Goal: Obtain resource: Download file/media

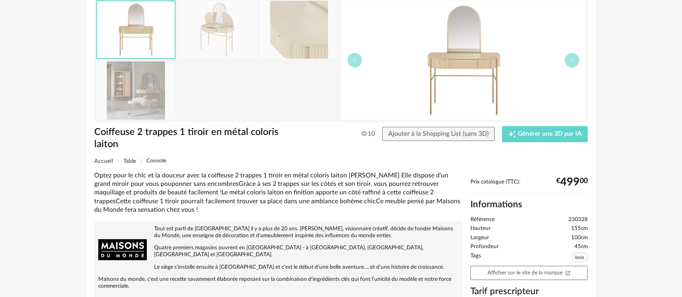
scroll to position [90, 0]
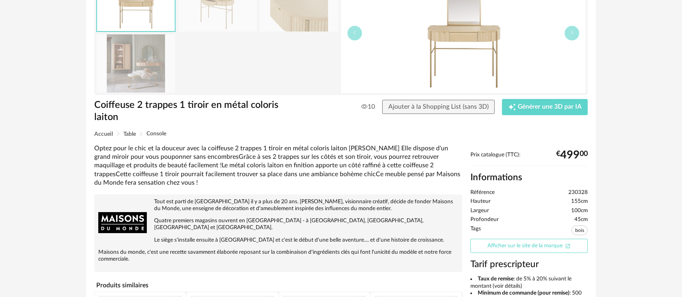
click at [512, 249] on link "Afficher sur le site de la marque Open In New icon" at bounding box center [528, 246] width 117 height 14
drag, startPoint x: 567, startPoint y: 190, endPoint x: 589, endPoint y: 195, distance: 22.5
click at [589, 195] on div "Prix catalogue (TTC): € 499 00 Informations Référence 230328 Hauteur 155cm Larg…" at bounding box center [528, 303] width 125 height 302
copy span "230328"
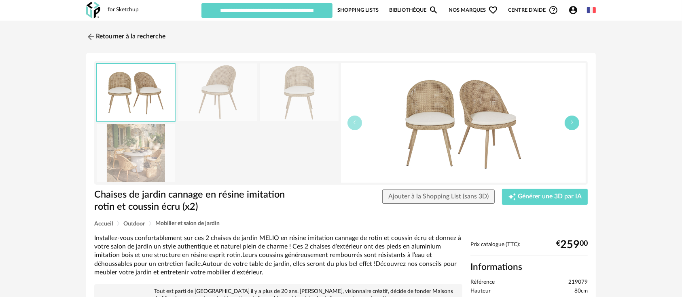
click at [573, 125] on icon "button" at bounding box center [571, 122] width 5 height 5
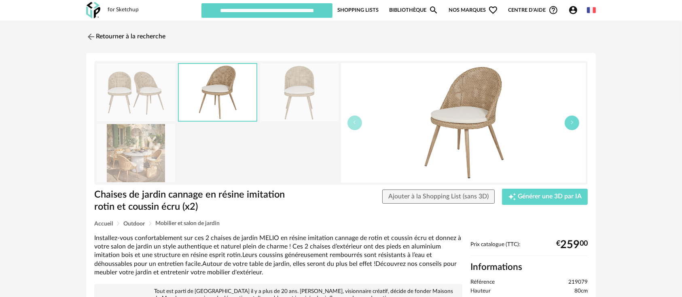
click at [578, 124] on button "button" at bounding box center [572, 123] width 15 height 15
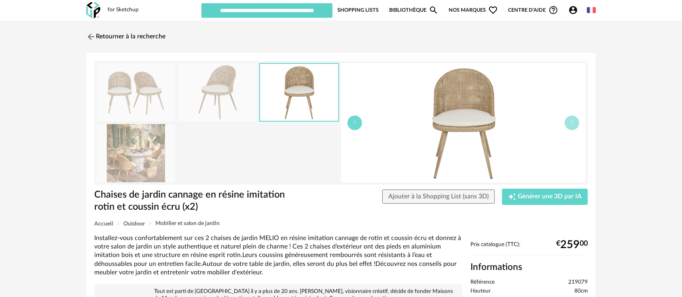
click at [355, 124] on icon "button" at bounding box center [354, 122] width 5 height 5
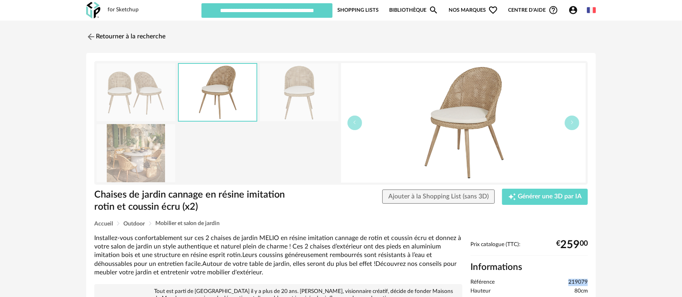
drag, startPoint x: 569, startPoint y: 280, endPoint x: 590, endPoint y: 283, distance: 22.1
copy span "219079"
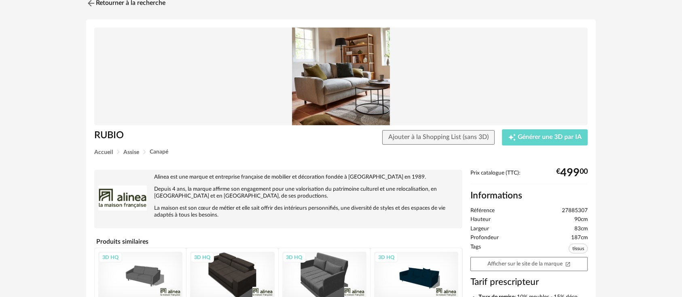
scroll to position [90, 0]
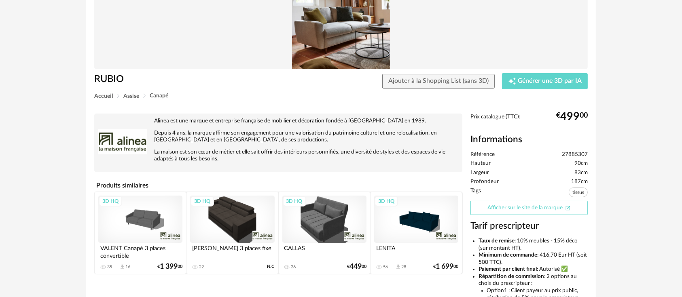
click at [492, 205] on link "Afficher sur le site de la marque Open In New icon" at bounding box center [528, 208] width 117 height 14
drag, startPoint x: 563, startPoint y: 154, endPoint x: 589, endPoint y: 153, distance: 25.9
click at [589, 153] on div "Prix catalogue (TTC): € 499 00 Informations Référence 27885307 Hauteur 90cm Lar…" at bounding box center [528, 245] width 125 height 263
copy span "27885307"
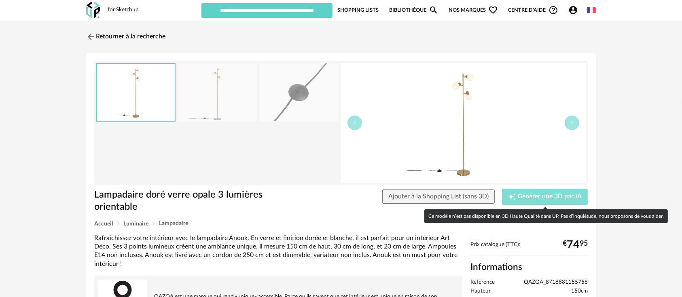
click at [541, 198] on span "Générer une 3D par IA" at bounding box center [550, 197] width 64 height 6
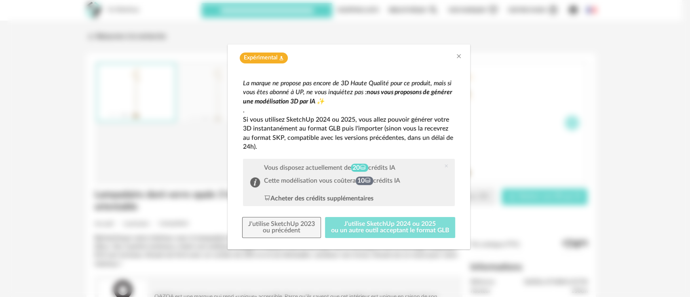
click at [382, 232] on button "J'utilise SketchUp 2024 ou 2025 ou un autre outil acceptant le format GLB" at bounding box center [390, 227] width 130 height 21
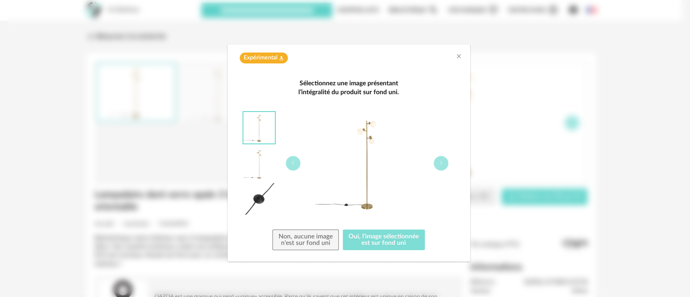
click at [378, 243] on button "Oui, l'image sélectionnée est sur fond uni" at bounding box center [384, 240] width 82 height 21
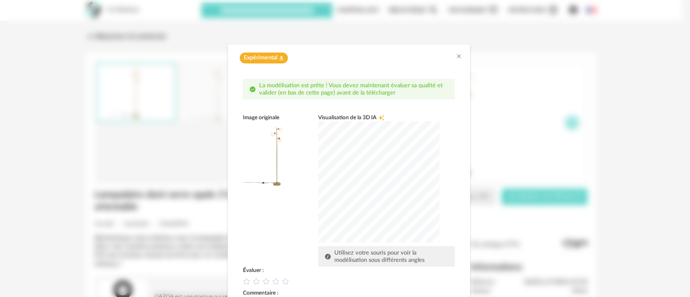
click at [398, 193] on div "dialog" at bounding box center [378, 181] width 121 height 121
click at [262, 282] on icon "dialog" at bounding box center [266, 281] width 8 height 8
click at [318, 189] on div "dialog" at bounding box center [378, 181] width 121 height 121
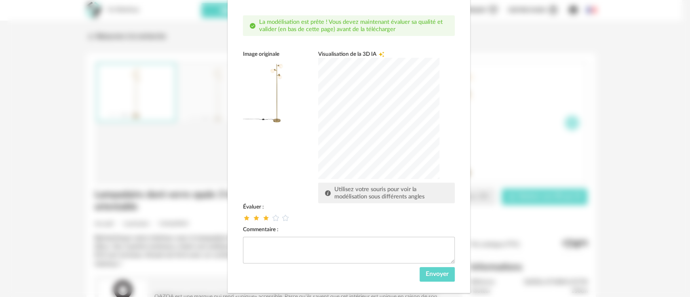
scroll to position [79, 0]
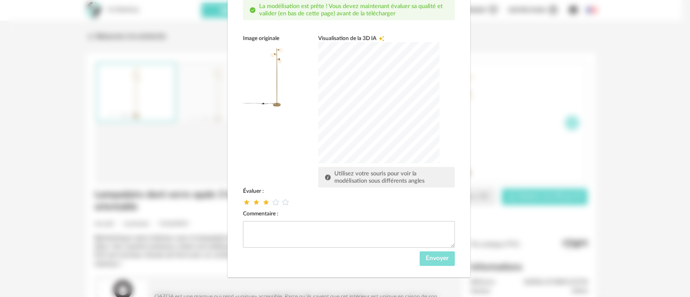
click at [437, 256] on span "Envoyer" at bounding box center [437, 258] width 23 height 6
click at [437, 256] on div "Envoyer" at bounding box center [349, 259] width 212 height 15
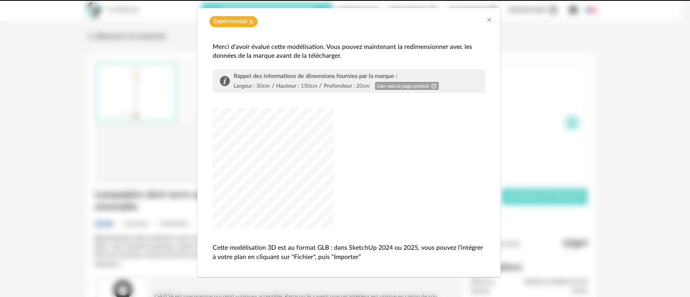
scroll to position [36, 0]
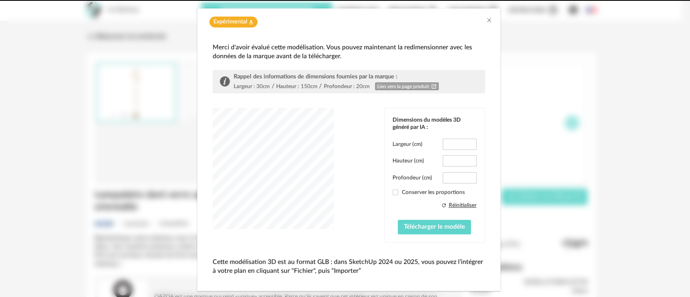
type input "****"
type input "*****"
type input "****"
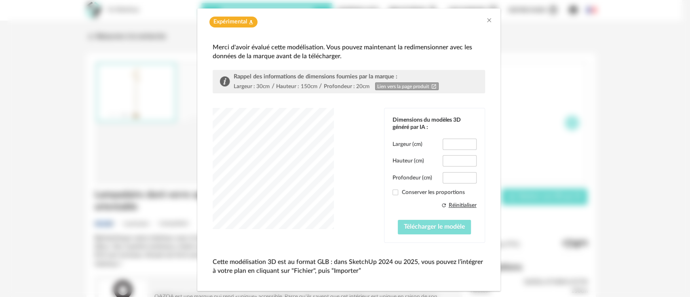
click at [425, 230] on button "Télécharger le modèle" at bounding box center [434, 227] width 73 height 15
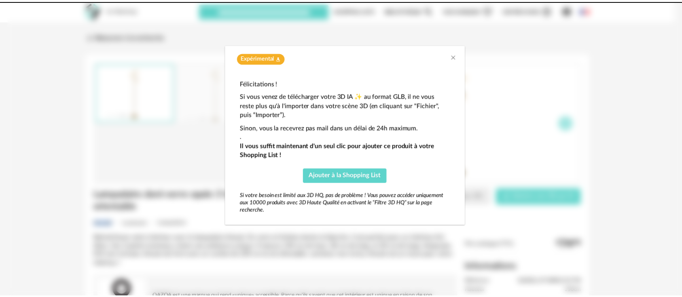
scroll to position [0, 0]
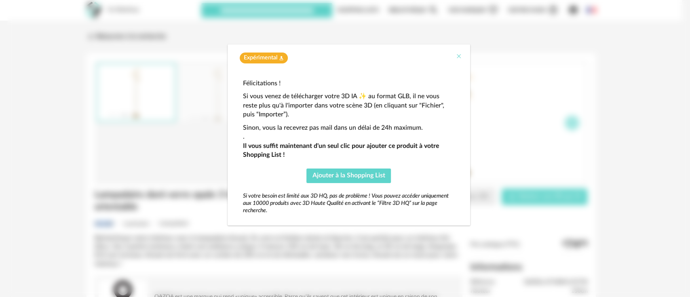
click at [457, 55] on icon "Close" at bounding box center [459, 56] width 6 height 6
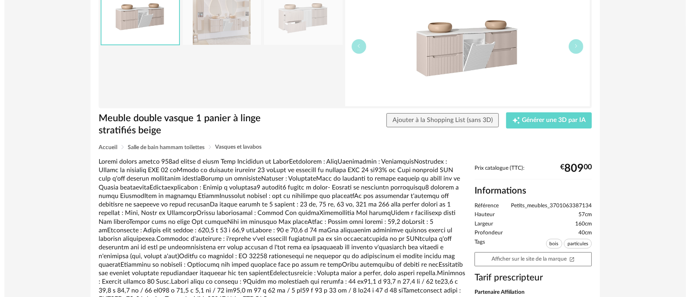
scroll to position [90, 0]
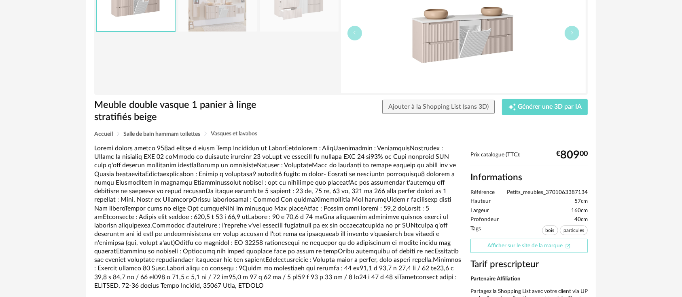
click at [524, 251] on link "Afficher sur le site de la marque Open In New icon" at bounding box center [528, 246] width 117 height 14
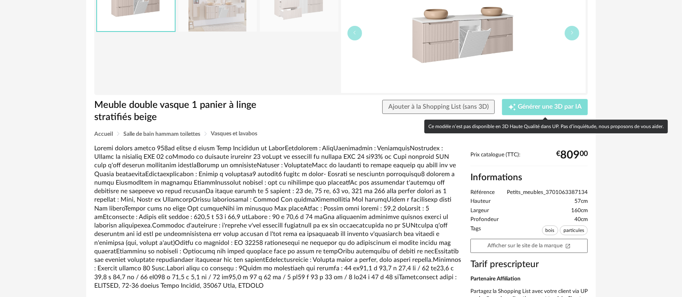
click at [541, 110] on div "Creation icon Générer une 3D par IA" at bounding box center [545, 107] width 74 height 8
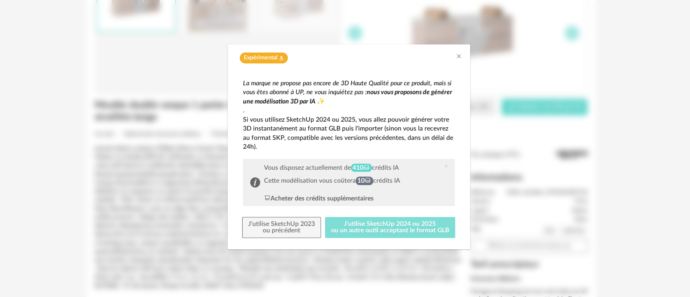
click at [379, 227] on button "J'utilise SketchUp 2024 ou 2025 ou un autre outil acceptant le format GLB" at bounding box center [390, 227] width 130 height 21
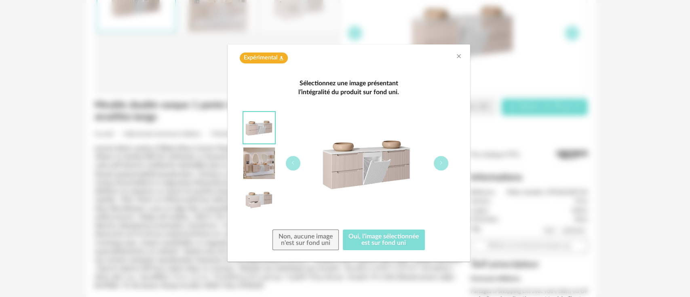
click at [381, 238] on button "Oui, l'image sélectionnée est sur fond uni" at bounding box center [384, 240] width 82 height 21
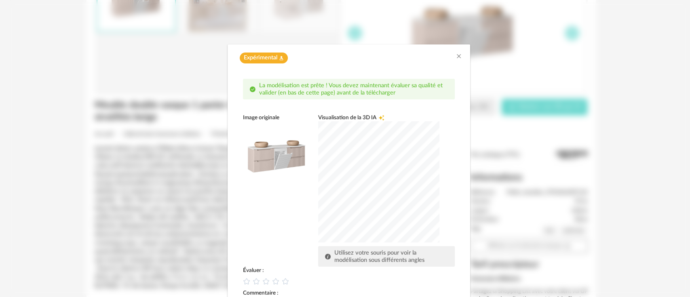
click at [366, 190] on div "dialog" at bounding box center [378, 181] width 121 height 121
click at [381, 186] on div "dialog" at bounding box center [378, 181] width 121 height 121
click at [262, 283] on icon "dialog" at bounding box center [266, 281] width 8 height 8
click at [283, 231] on div "Image originale Visualisation de la 3D IA Creation icon Utilisez votre souris p…" at bounding box center [349, 190] width 212 height 153
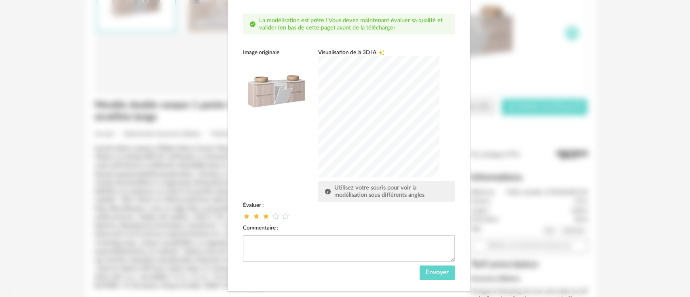
scroll to position [79, 0]
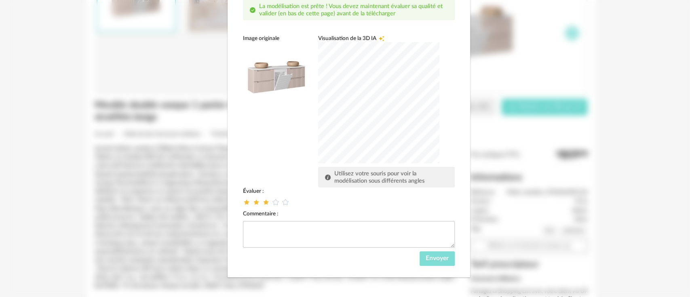
click at [441, 259] on span "Envoyer" at bounding box center [437, 258] width 23 height 6
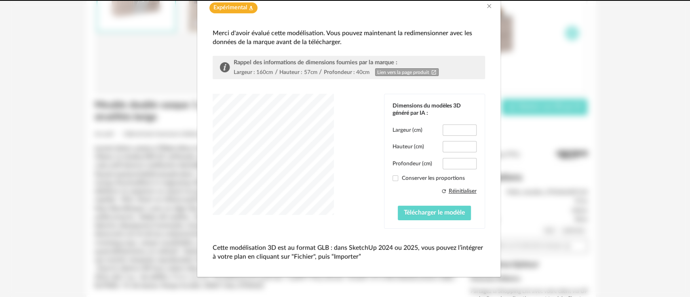
scroll to position [36, 0]
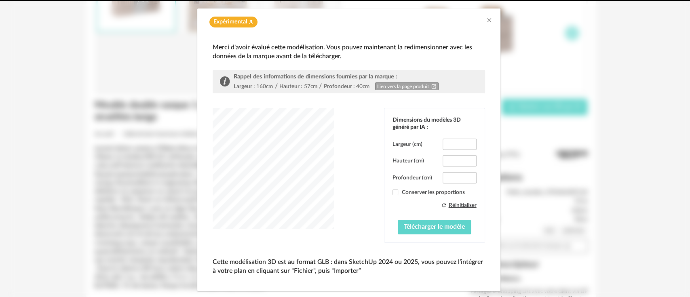
type input "*****"
type input "****"
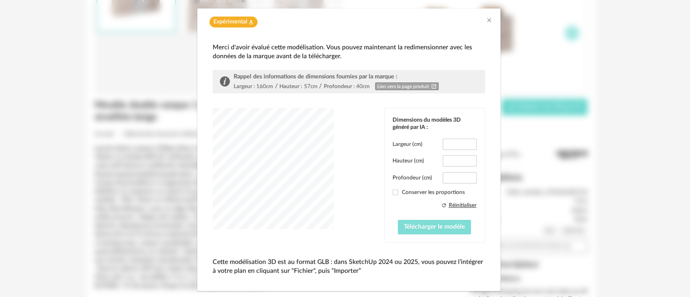
click at [416, 229] on span "Télécharger le modèle" at bounding box center [434, 227] width 61 height 6
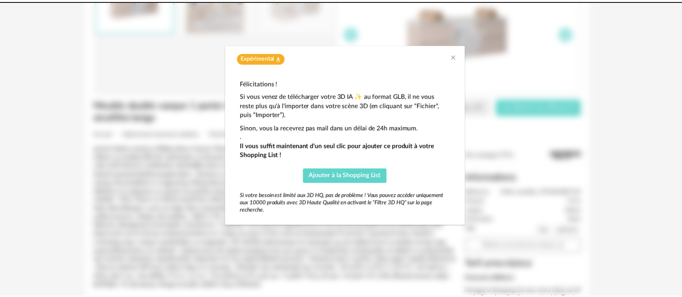
scroll to position [0, 0]
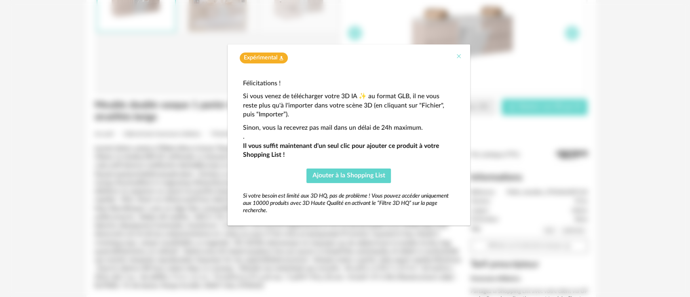
click at [458, 55] on icon "Close" at bounding box center [459, 56] width 6 height 6
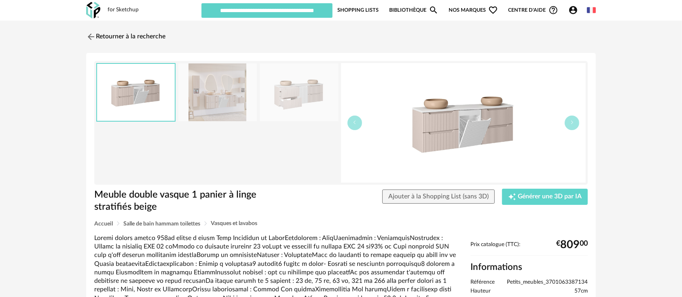
click at [435, 123] on img at bounding box center [463, 123] width 245 height 120
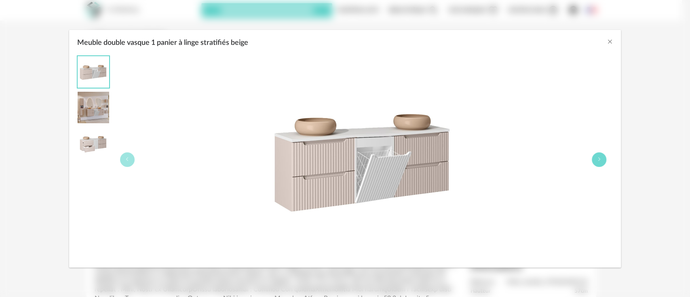
click at [601, 160] on icon "Meuble double vasque 1 panier à linge stratifiés beige" at bounding box center [599, 159] width 5 height 5
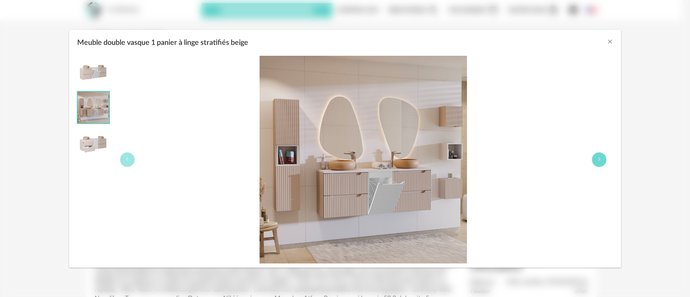
click at [601, 160] on icon "Meuble double vasque 1 panier à linge stratifiés beige" at bounding box center [599, 159] width 5 height 5
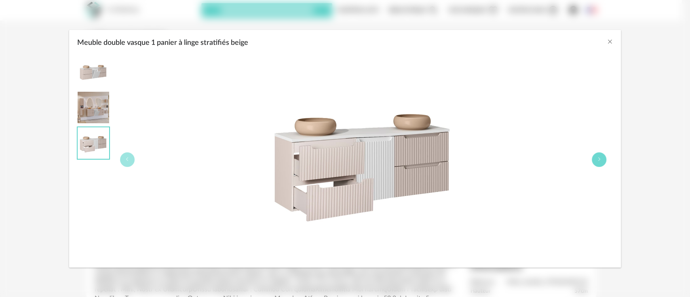
click at [601, 160] on icon "Meuble double vasque 1 panier à linge stratifiés beige" at bounding box center [599, 159] width 5 height 5
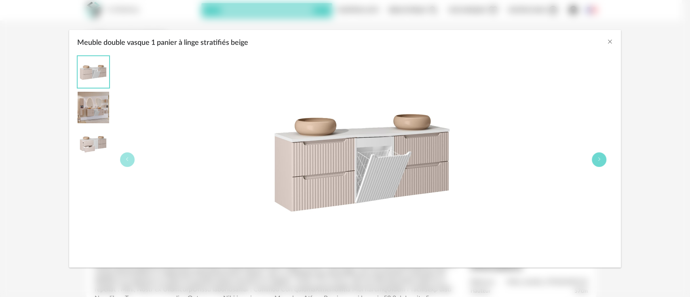
click at [601, 160] on icon "Meuble double vasque 1 panier à linge stratifiés beige" at bounding box center [599, 159] width 5 height 5
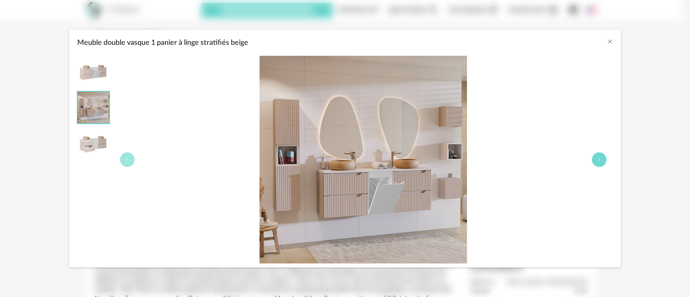
click at [601, 160] on icon "Meuble double vasque 1 panier à linge stratifiés beige" at bounding box center [599, 159] width 5 height 5
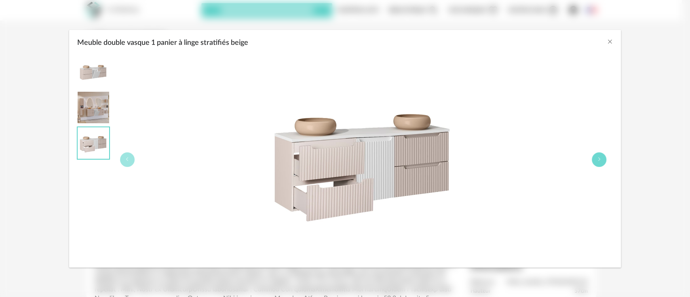
click at [601, 160] on icon "Meuble double vasque 1 panier à linge stratifiés beige" at bounding box center [599, 159] width 5 height 5
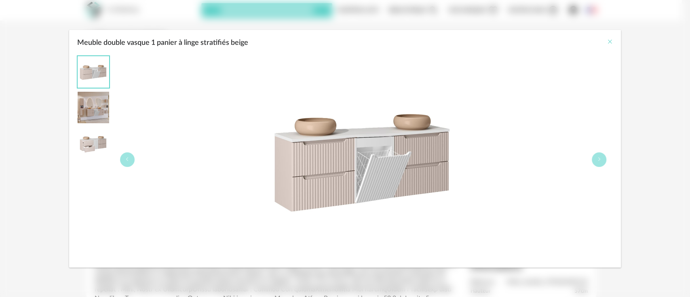
click at [607, 44] on button "Close" at bounding box center [610, 42] width 6 height 8
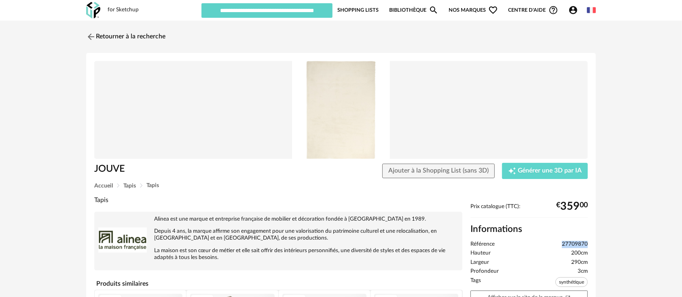
drag, startPoint x: 560, startPoint y: 244, endPoint x: 589, endPoint y: 242, distance: 29.2
copy span "27709870"
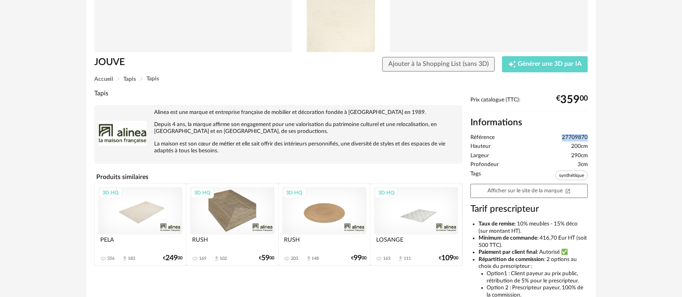
scroll to position [180, 0]
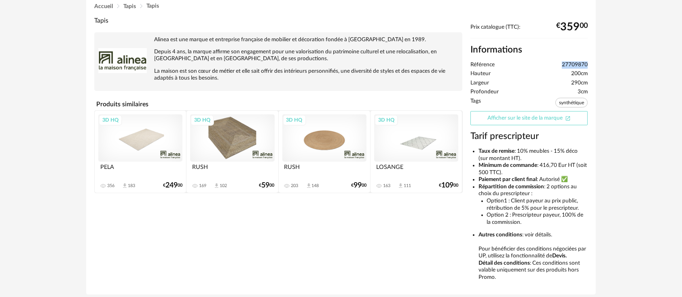
click at [498, 120] on link "Afficher sur le site de la marque Open In New icon" at bounding box center [528, 118] width 117 height 14
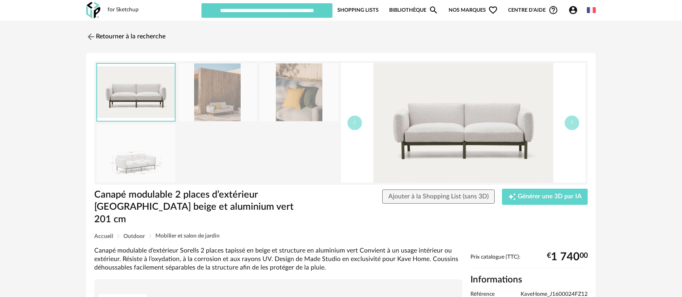
click at [446, 135] on img at bounding box center [463, 123] width 245 height 120
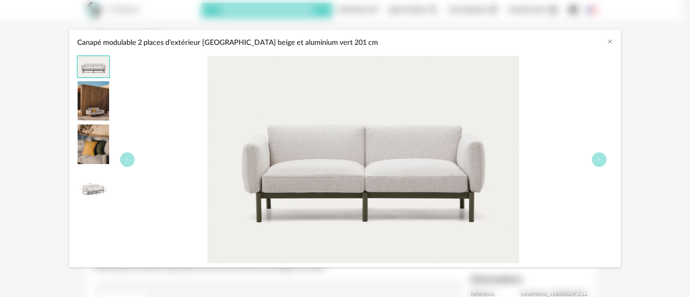
click at [605, 43] on div "Canapé modulable 2 places d’extérieur Sorells beige et aluminium vert 201 cm" at bounding box center [345, 41] width 552 height 22
click at [608, 42] on icon "Close" at bounding box center [610, 41] width 6 height 6
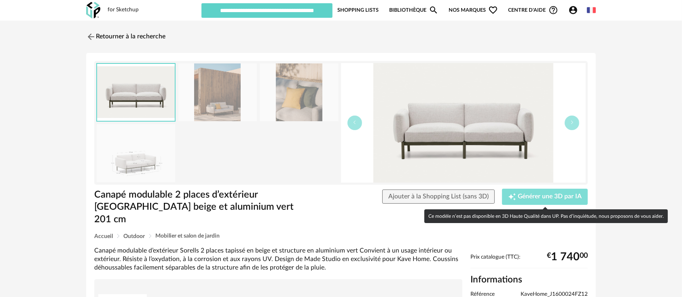
click at [545, 198] on span "Générer une 3D par IA" at bounding box center [550, 197] width 64 height 6
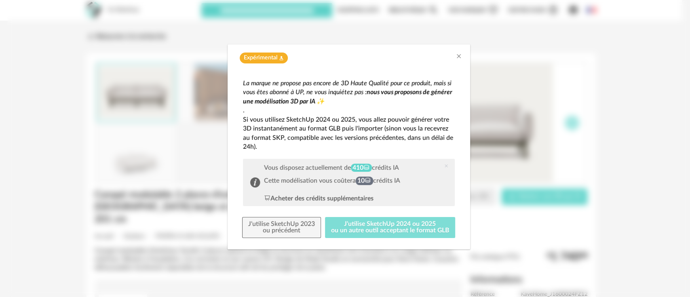
click at [388, 229] on button "J'utilise SketchUp 2024 ou 2025 ou un autre outil acceptant le format GLB" at bounding box center [390, 227] width 130 height 21
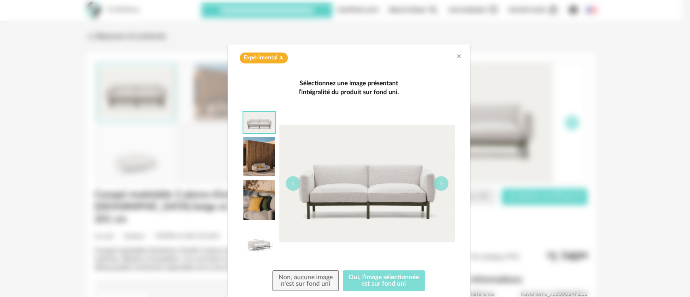
click at [382, 286] on button "Oui, l'image sélectionnée est sur fond uni" at bounding box center [384, 281] width 82 height 21
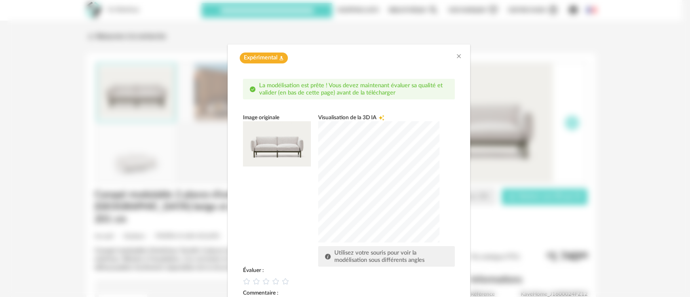
click at [381, 176] on div "dialog" at bounding box center [378, 181] width 121 height 121
click at [273, 280] on icon "dialog" at bounding box center [275, 281] width 8 height 8
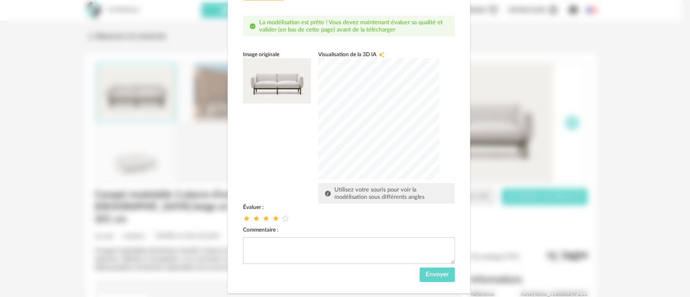
scroll to position [79, 0]
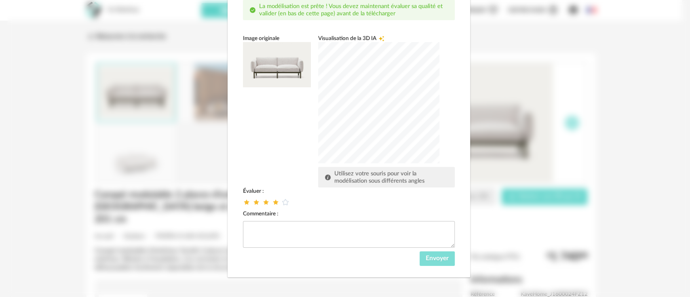
click at [426, 259] on span "Envoyer" at bounding box center [437, 258] width 23 height 6
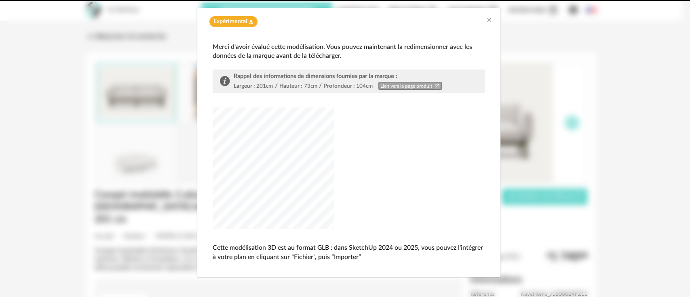
scroll to position [36, 0]
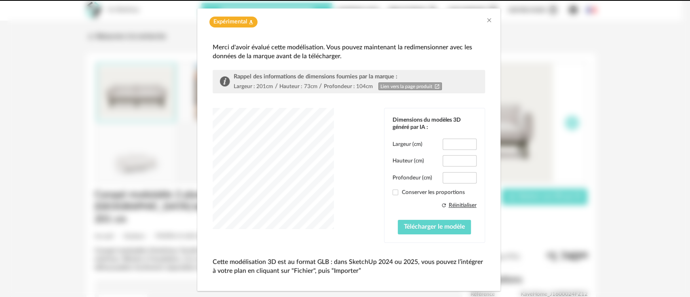
type input "*****"
type input "****"
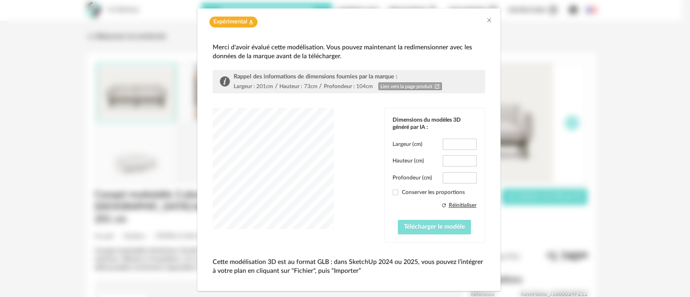
click at [417, 229] on button "Télécharger le modèle" at bounding box center [434, 227] width 73 height 15
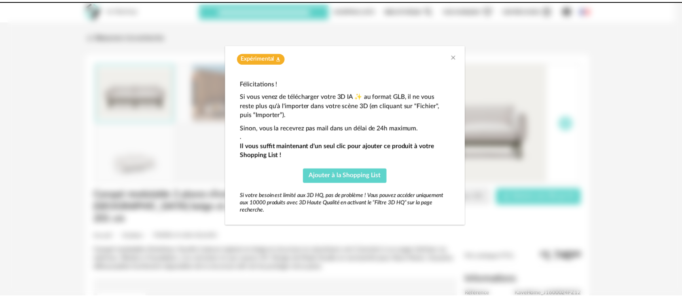
scroll to position [0, 0]
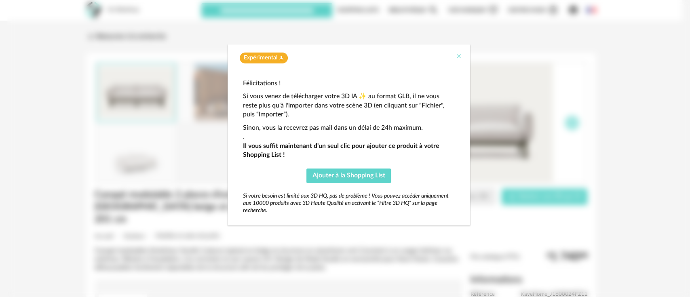
click at [456, 58] on icon "Close" at bounding box center [459, 56] width 6 height 6
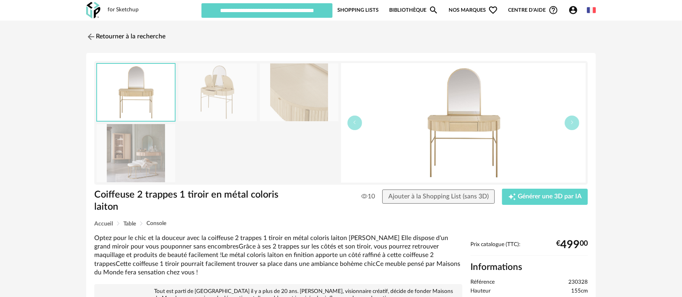
click at [473, 127] on img at bounding box center [463, 123] width 245 height 120
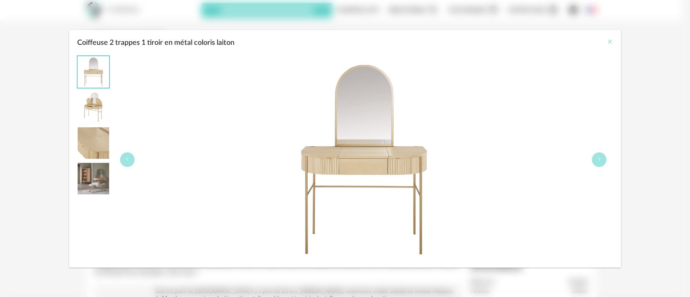
click at [610, 41] on icon "Close" at bounding box center [610, 41] width 6 height 6
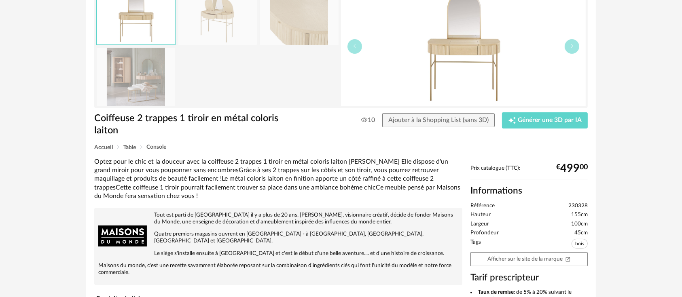
scroll to position [90, 0]
